Goal: Task Accomplishment & Management: Manage account settings

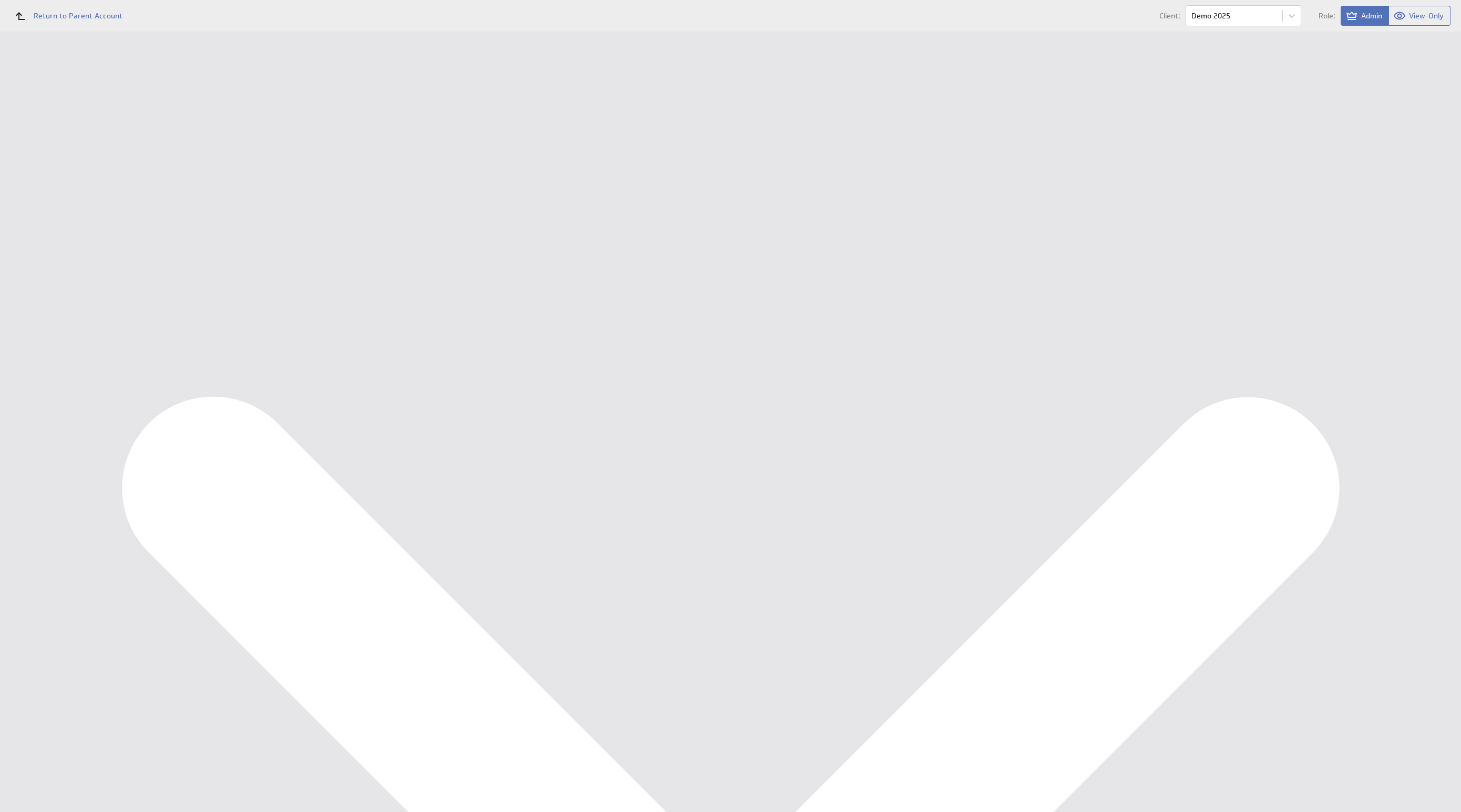
scroll to position [1472, 0]
click at [51, 231] on div "Data Sources" at bounding box center [68, 224] width 136 height 23
click at [236, 121] on div "Queue for refresh Share Delete" at bounding box center [241, 118] width 167 height 21
click at [226, 120] on button "Queue for refresh" at bounding box center [197, 118] width 77 height 21
click at [105, 120] on div "Management Dashboard" at bounding box center [78, 121] width 106 height 9
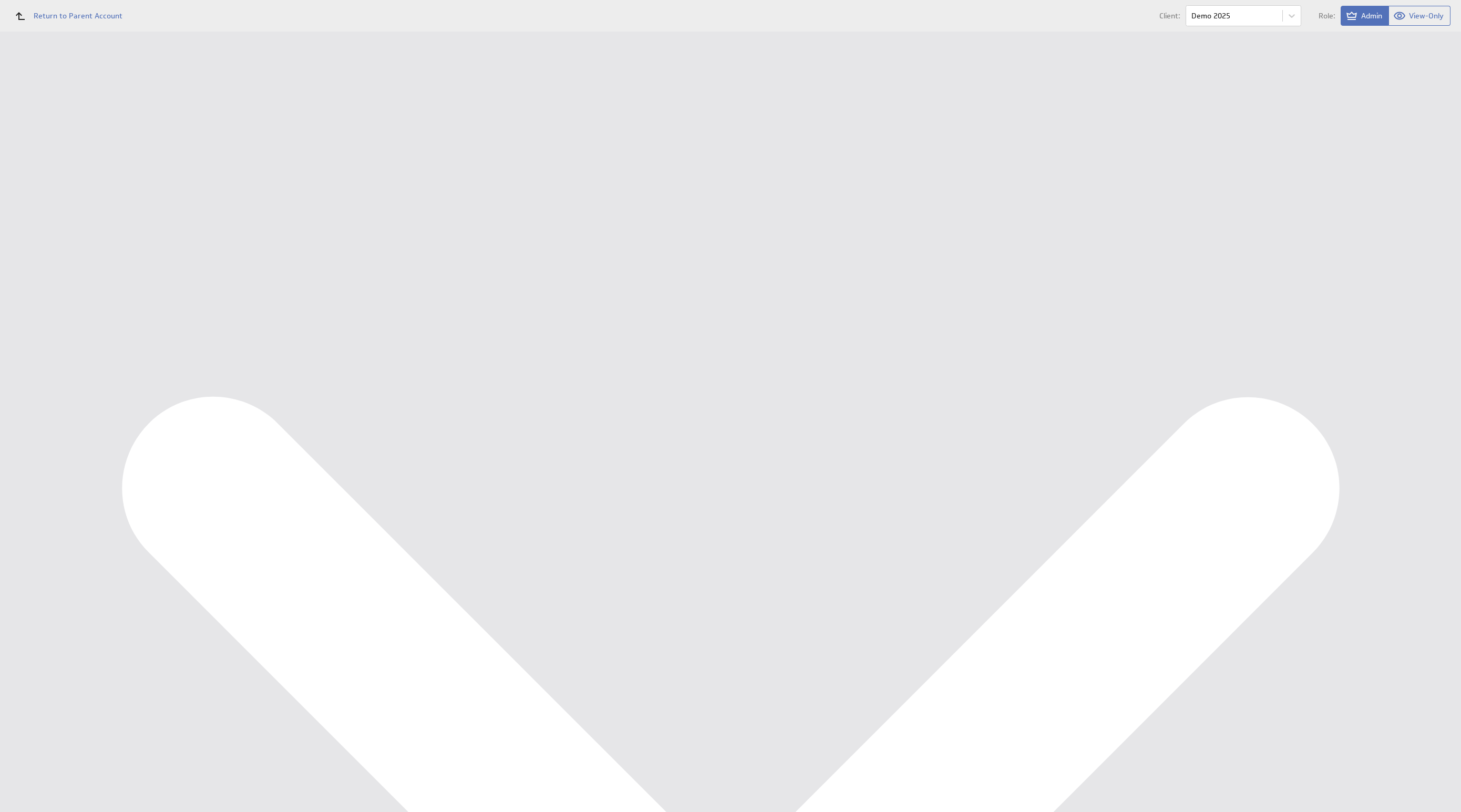
scroll to position [813, 0]
click at [50, 140] on div "Financieel KPI Dashboard" at bounding box center [69, 139] width 88 height 9
click at [1423, 300] on div "Edit..." at bounding box center [1383, 298] width 105 height 17
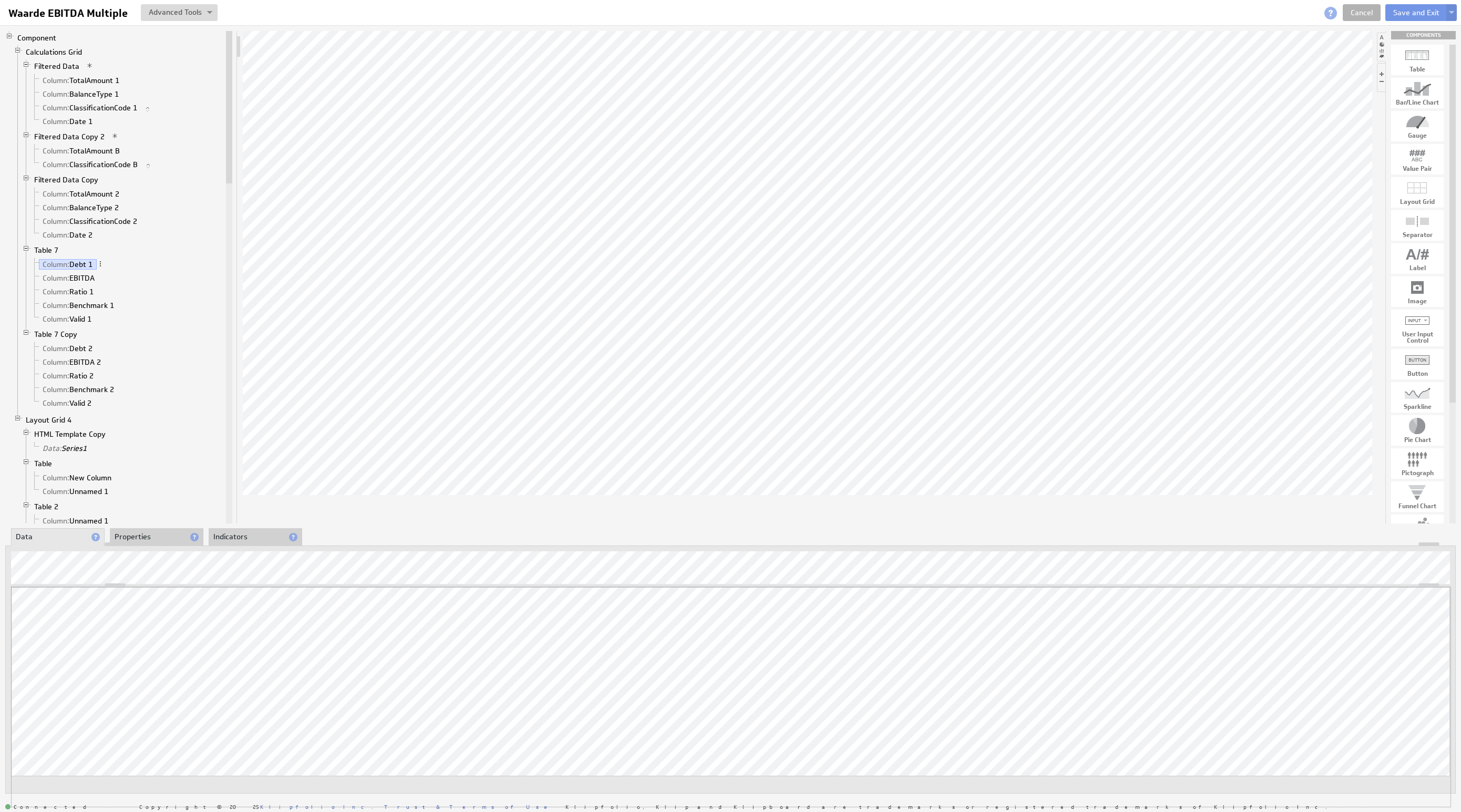
drag, startPoint x: 1427, startPoint y: 585, endPoint x: 1345, endPoint y: 789, distance: 219.9
click at [1402, 14] on button "Save and Exit" at bounding box center [1417, 13] width 62 height 17
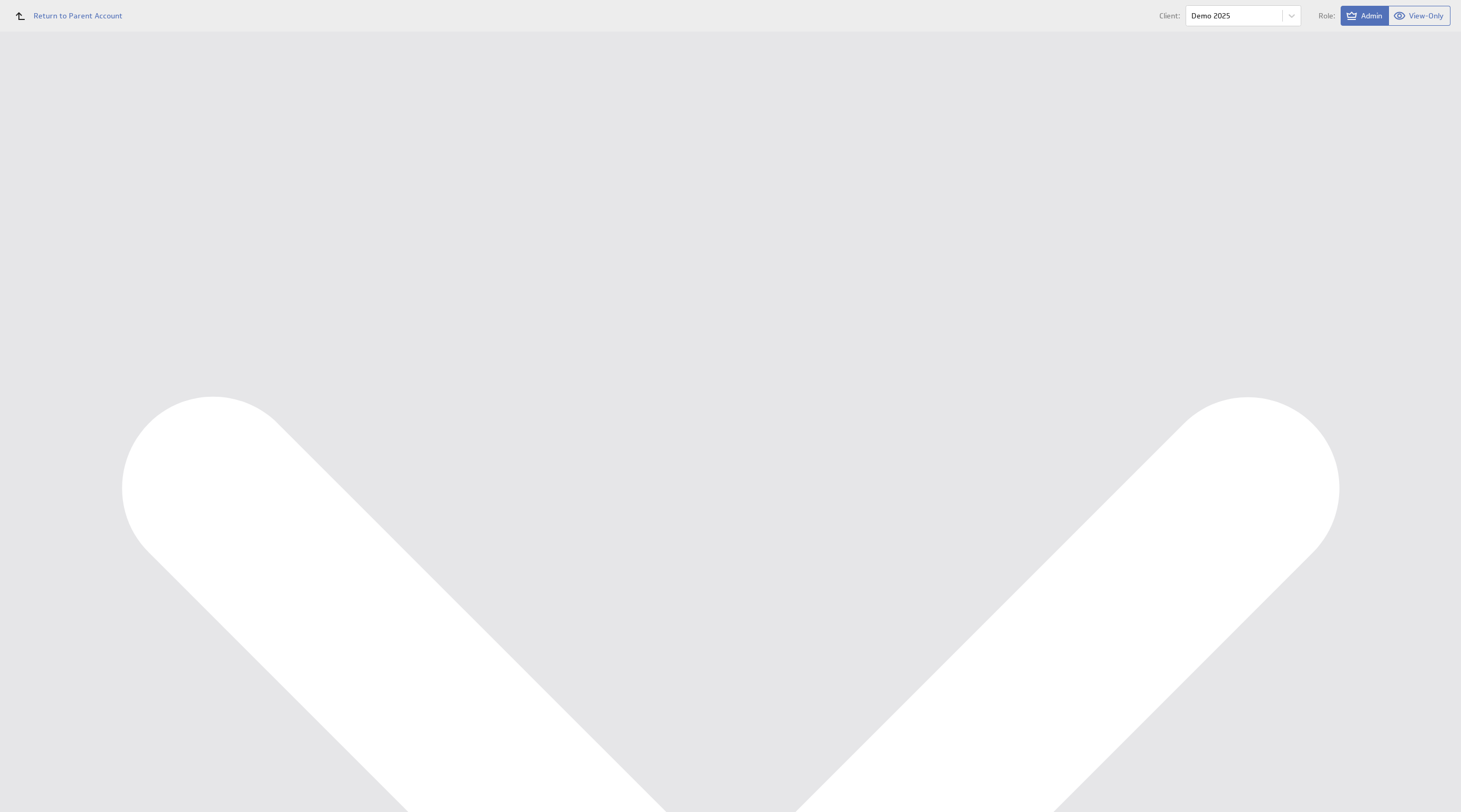
scroll to position [1701, 0]
click at [53, 123] on div "Management Dashboard" at bounding box center [69, 121] width 88 height 9
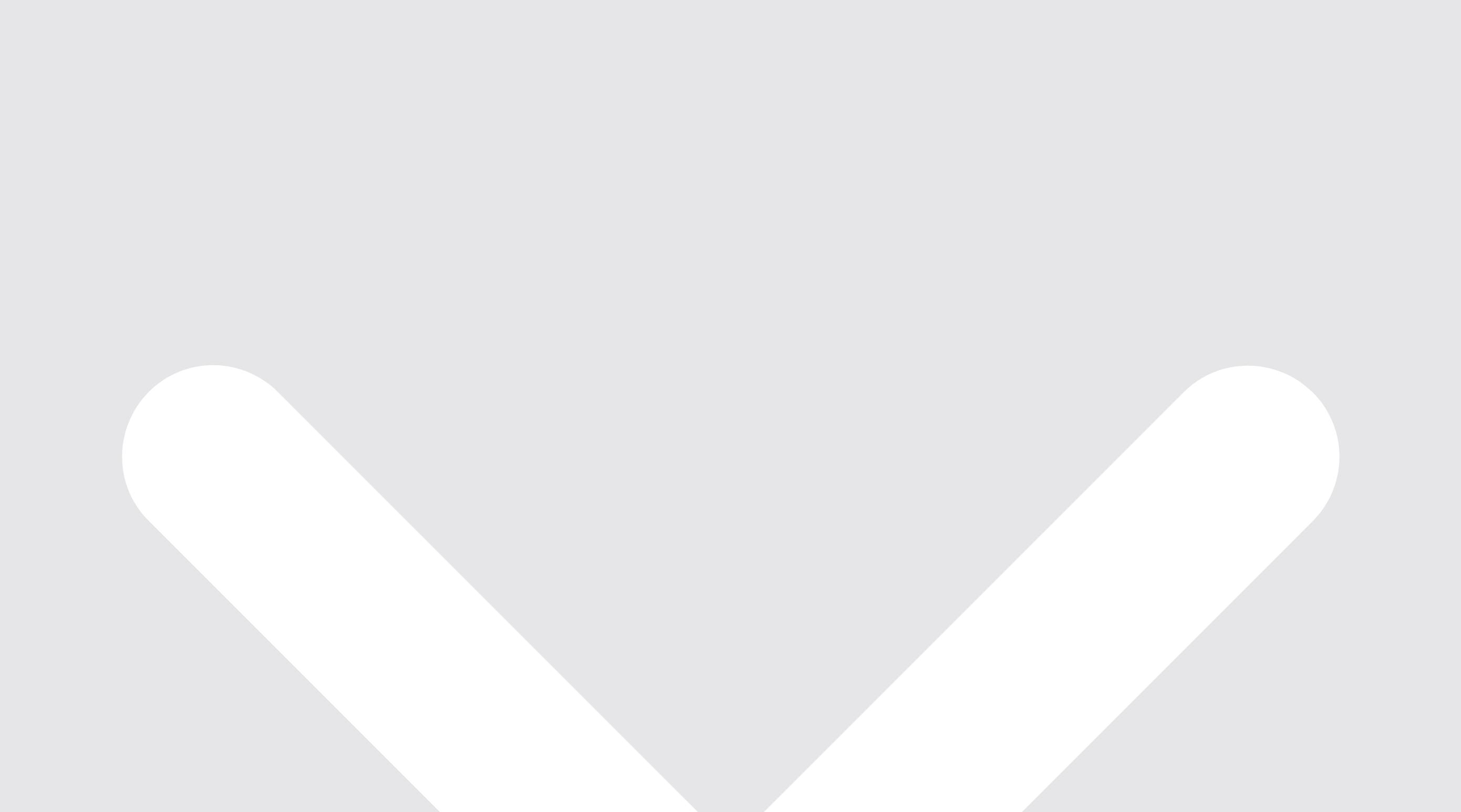
scroll to position [0, 0]
click at [751, 8] on li at bounding box center [754, 7] width 5 height 5
click at [758, 6] on li at bounding box center [760, 7] width 5 height 5
click at [748, 5] on li at bounding box center [750, 7] width 5 height 5
click at [1340, 8] on div at bounding box center [1343, 7] width 8 height 8
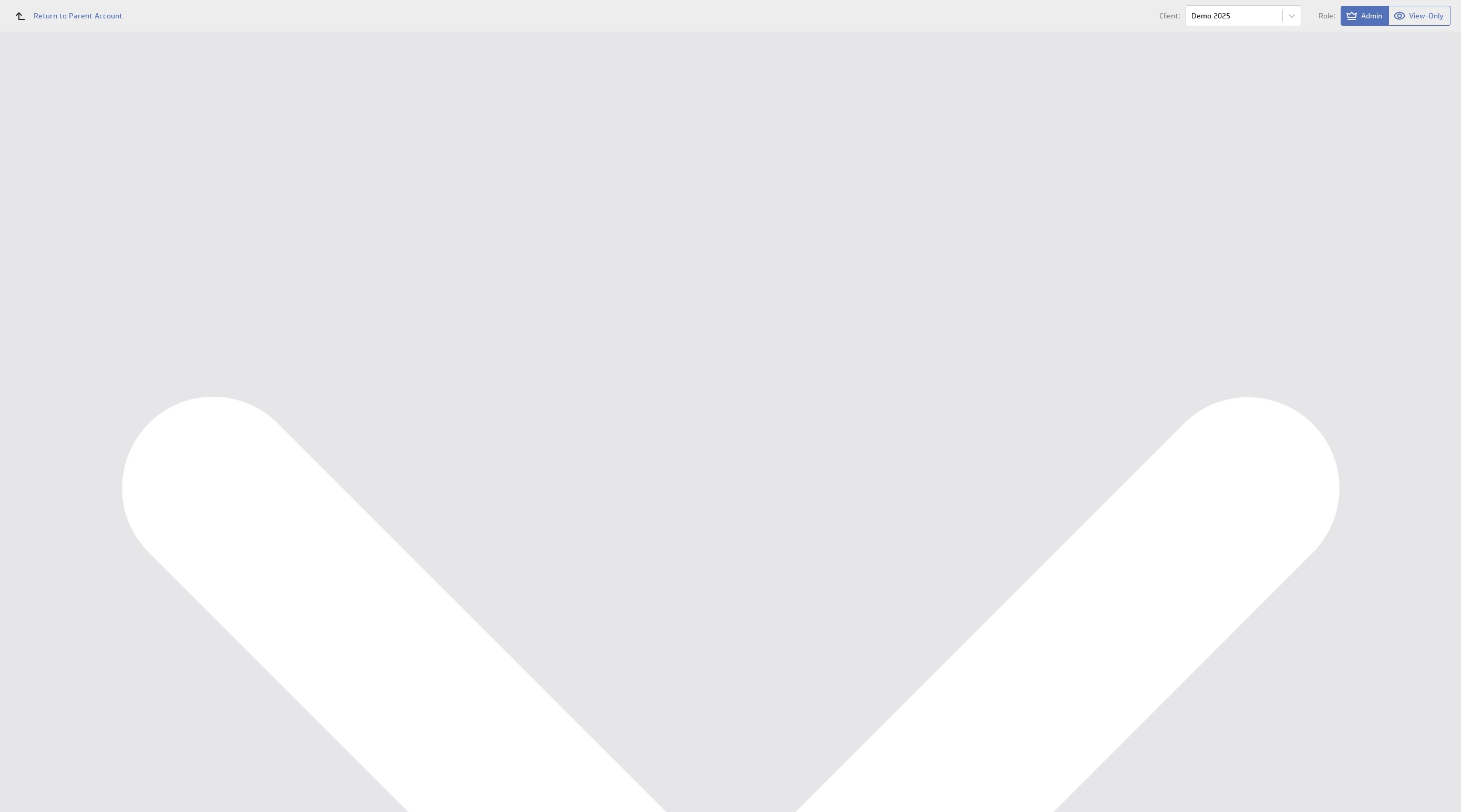
scroll to position [1842, 0]
click at [817, 8] on div at bounding box center [818, 12] width 11 height 11
